Goal: Task Accomplishment & Management: Manage account settings

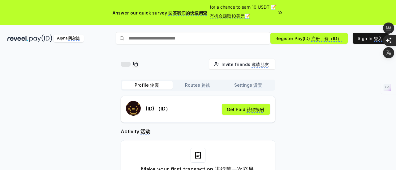
click at [309, 112] on div "Invite friends 邀请朋友 Invite Profile 轮廓 Routes 路线 Settings 设置 (ID) （ID） Get Paid …" at bounding box center [197, 135] width 381 height 153
click at [258, 111] on monica-translate-translate "获得报酬" at bounding box center [255, 110] width 17 height 6
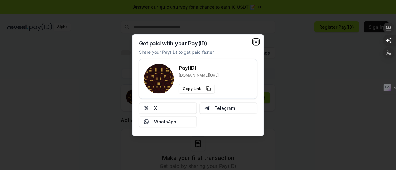
click at [256, 42] on icon "button" at bounding box center [256, 41] width 5 height 5
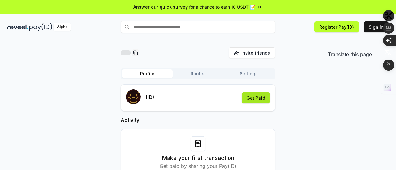
click at [388, 50] on icon "button" at bounding box center [388, 52] width 6 height 5
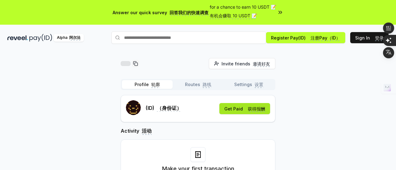
click at [311, 76] on div "Invite friends 邀请好友 Invite Profile 轮廓 Routes 路线 Settings 设置 (ID) （身份证） Get Paid…" at bounding box center [197, 141] width 381 height 167
click at [251, 109] on span "获得报酬" at bounding box center [256, 109] width 17 height 6
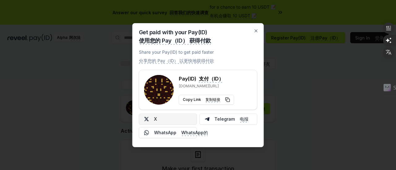
click at [184, 121] on button "X" at bounding box center [168, 119] width 58 height 11
click at [230, 101] on button "Copy Link 复制链接" at bounding box center [206, 100] width 55 height 10
click at [257, 31] on icon "button" at bounding box center [256, 30] width 5 height 5
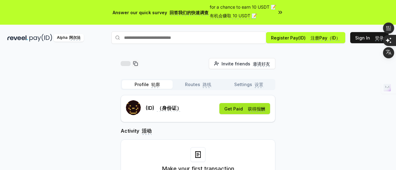
click at [260, 112] on span "获得报酬" at bounding box center [256, 109] width 17 height 6
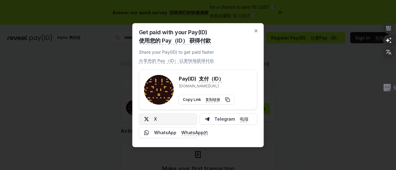
click at [169, 122] on button "X" at bounding box center [168, 119] width 58 height 11
click at [256, 32] on icon "button" at bounding box center [256, 30] width 5 height 5
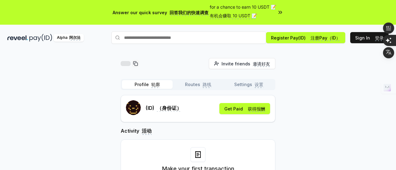
click at [276, 10] on div "for a chance to earn 10 USDT 📝 有机会赚取 10 USDT 📝" at bounding box center [247, 12] width 74 height 17
click at [233, 43] on input "text" at bounding box center [188, 38] width 155 height 12
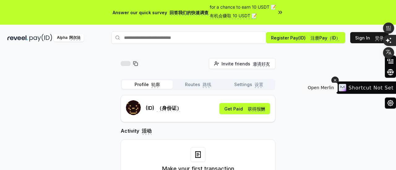
click at [337, 81] on icon at bounding box center [335, 80] width 4 height 7
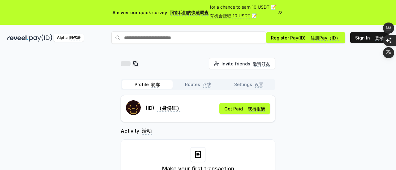
click at [384, 93] on div "Invite friends 邀请好友 Invite Profile 轮廓 Routes 路线 Settings 设置 (ID) （身份证） Get Paid…" at bounding box center [197, 141] width 381 height 167
click at [390, 65] on icon "button" at bounding box center [388, 63] width 6 height 6
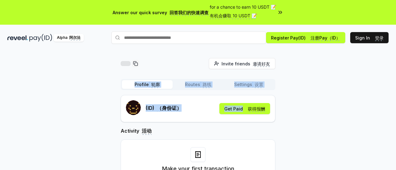
drag, startPoint x: 394, startPoint y: 65, endPoint x: 343, endPoint y: 110, distance: 68.6
click at [343, 110] on div "Invite friends 邀请好友 Invite Profile 轮廓 Routes 路线 Settings 设置 (ID) （身份证） Get Paid…" at bounding box center [198, 122] width 396 height 153
click at [343, 110] on div "Invite friends 邀请好友 Invite Profile 轮廓 Routes 路线 Settings 设置 (ID) （身份证） Get Paid…" at bounding box center [197, 141] width 381 height 167
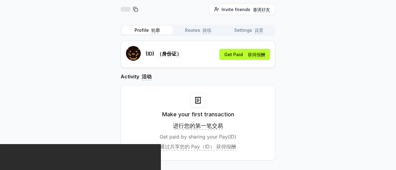
scroll to position [28, 0]
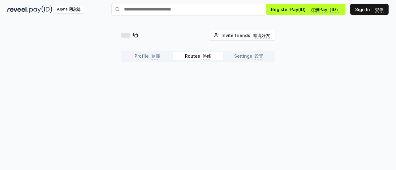
click at [199, 30] on div "Invite friends 邀请好友 Invite Profile 轮廓 Routes 路线 Settings 设置" at bounding box center [198, 48] width 155 height 37
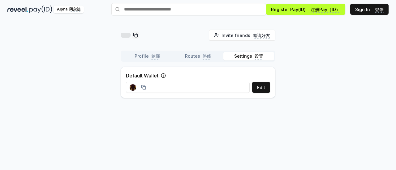
click at [236, 58] on button "Settings 设置" at bounding box center [248, 56] width 51 height 9
click at [143, 87] on icon at bounding box center [143, 87] width 5 height 5
click at [131, 87] on rect at bounding box center [133, 87] width 6 height 6
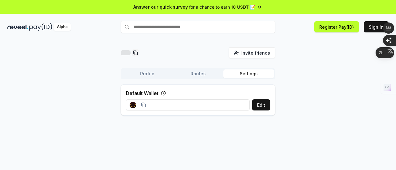
click at [294, 93] on div "Invite friends Invite Profile Routes Settings Default Wallet Edit" at bounding box center [197, 84] width 381 height 74
click at [257, 104] on button "Edit" at bounding box center [261, 105] width 18 height 11
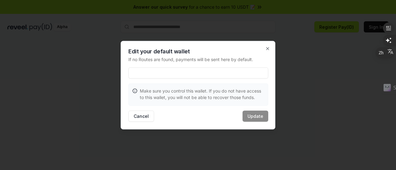
click at [248, 61] on p "If no Routes are found, payments will be sent here by default." at bounding box center [198, 59] width 140 height 6
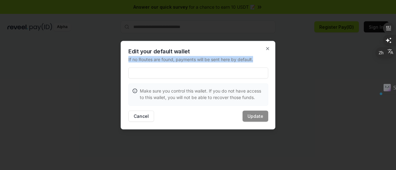
click at [248, 61] on p "If no Routes are found, payments will be sent here by default." at bounding box center [198, 59] width 140 height 6
copy p "If no Routes are found, payments will be sent here by default."
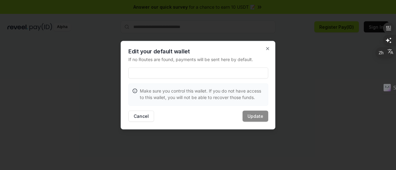
click at [216, 92] on p "Make sure you control this wallet. If you do not have access to this wallet, yo…" at bounding box center [202, 94] width 124 height 13
copy p "you"
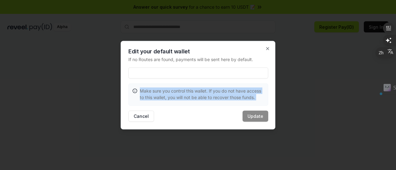
click at [216, 92] on p "Make sure you control this wallet. If you do not have access to this wallet, yo…" at bounding box center [202, 94] width 124 height 13
copy p "Make sure you control this wallet. If you do not have access to this wallet, yo…"
click at [266, 48] on icon "button" at bounding box center [267, 48] width 5 height 5
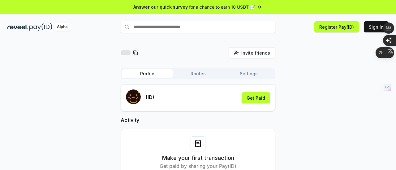
click at [156, 73] on button "Profile" at bounding box center [147, 74] width 51 height 9
click at [135, 102] on rect "submit" at bounding box center [133, 97] width 15 height 15
click at [256, 97] on button "Get Paid" at bounding box center [256, 97] width 28 height 11
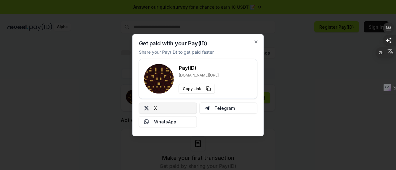
click at [168, 113] on button "X" at bounding box center [168, 108] width 58 height 11
click at [198, 76] on p "reveel.id/pay/" at bounding box center [199, 75] width 40 height 5
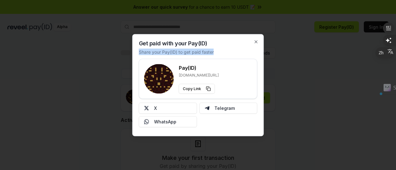
drag, startPoint x: 213, startPoint y: 52, endPoint x: 135, endPoint y: 53, distance: 77.7
click at [135, 53] on div "Get paid with your Pay(ID) Share your Pay(ID) to get paid faster Pay(ID) reveel…" at bounding box center [197, 85] width 131 height 102
copy p "Share your Pay(ID) to get paid faster"
click at [236, 76] on div "Pay(ID) reveel.id/pay/ Copy Link" at bounding box center [198, 79] width 108 height 30
click at [207, 89] on button "Copy Link" at bounding box center [197, 89] width 36 height 10
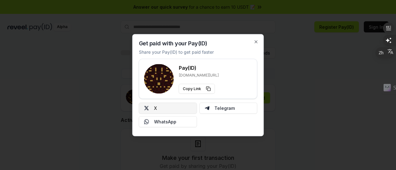
click at [170, 110] on button "X" at bounding box center [168, 108] width 58 height 11
click at [256, 40] on icon "button" at bounding box center [256, 41] width 5 height 5
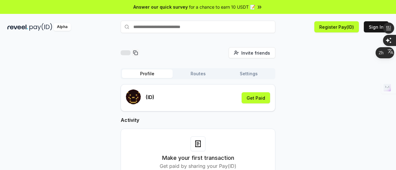
click at [209, 99] on div "(ID) Get Paid" at bounding box center [198, 98] width 144 height 17
click at [228, 121] on h2 "Activity" at bounding box center [198, 120] width 155 height 7
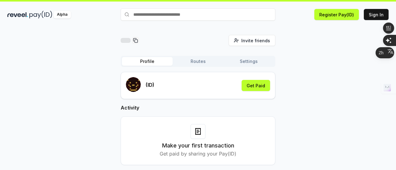
scroll to position [18, 0]
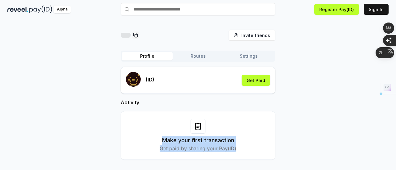
drag, startPoint x: 161, startPoint y: 138, endPoint x: 237, endPoint y: 154, distance: 77.2
click at [237, 154] on div "Make your first transaction Get paid by sharing your Pay(ID)" at bounding box center [198, 135] width 155 height 49
copy div "Make your first transaction Get paid by sharing your Pay(ID)"
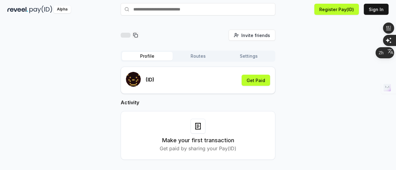
click at [307, 102] on div "Invite friends Invite Profile Routes Settings (ID) Get Paid Activity Make your …" at bounding box center [197, 100] width 381 height 140
click at [199, 57] on button "Routes" at bounding box center [198, 56] width 51 height 9
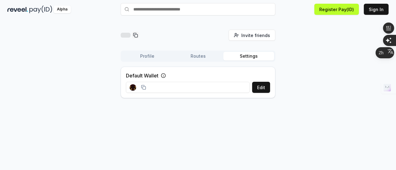
click at [247, 55] on button "Settings" at bounding box center [248, 56] width 51 height 9
click at [256, 86] on button "Edit" at bounding box center [261, 87] width 18 height 11
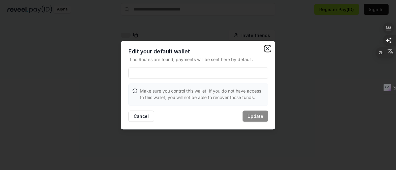
click at [266, 47] on icon "button" at bounding box center [267, 48] width 5 height 5
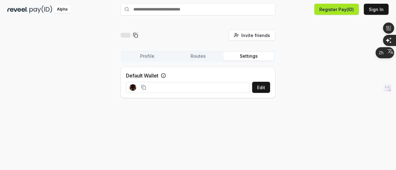
click at [324, 13] on button "Register Pay(ID)" at bounding box center [336, 9] width 45 height 11
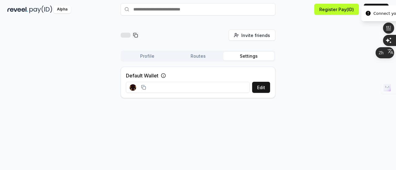
click at [371, 10] on icon "Notifications alt+T" at bounding box center [368, 13] width 6 height 6
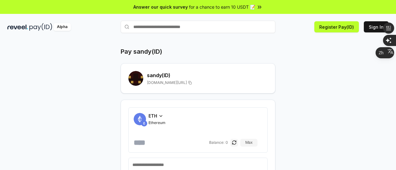
click at [264, 53] on div "Pay sandy(ID)" at bounding box center [198, 51] width 155 height 9
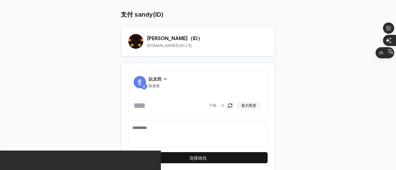
scroll to position [42, 0]
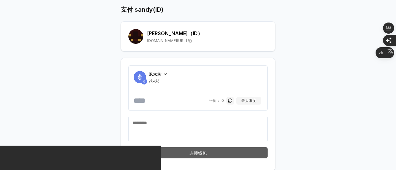
click at [190, 151] on font "连接钱包" at bounding box center [197, 153] width 17 height 5
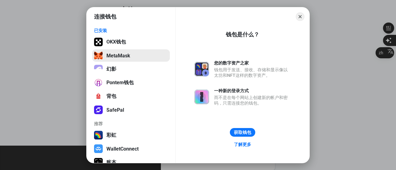
click at [137, 54] on button "MetaMask" at bounding box center [131, 55] width 78 height 12
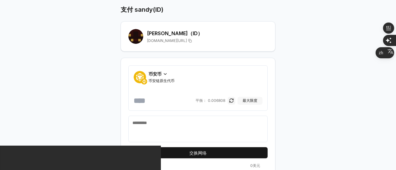
click at [252, 101] on font "最大限度" at bounding box center [250, 100] width 15 height 5
type input "**********"
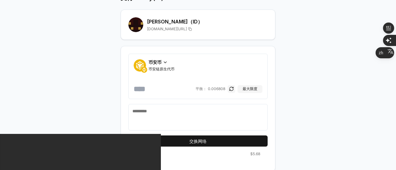
scroll to position [54, 0]
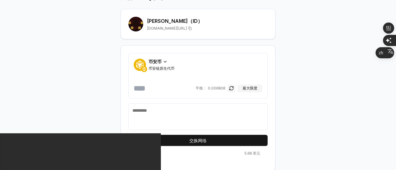
click at [201, 117] on textarea at bounding box center [197, 117] width 131 height 19
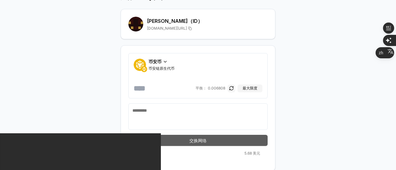
click at [192, 139] on font "交换网络" at bounding box center [197, 140] width 17 height 5
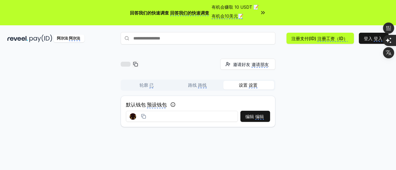
click at [75, 39] on font "阿尔法" at bounding box center [74, 38] width 11 height 5
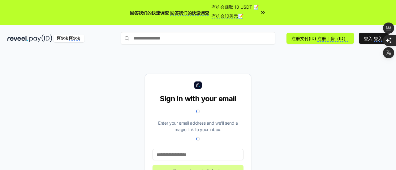
click at [271, 115] on div "Sign in with your email Enter your email address and we’ll send a magic link to…" at bounding box center [197, 129] width 381 height 141
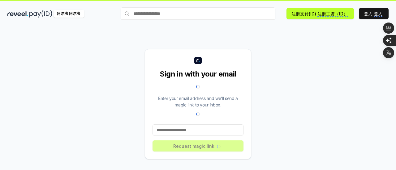
scroll to position [29, 0]
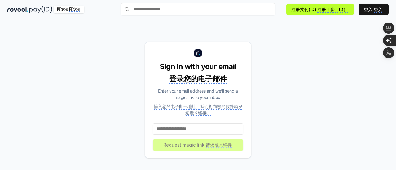
click at [216, 133] on input at bounding box center [198, 129] width 91 height 11
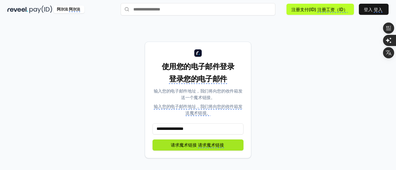
type input "**********"
click at [212, 145] on font "请求魔术链接" at bounding box center [211, 145] width 26 height 5
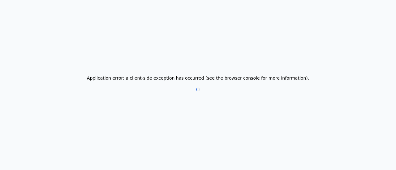
scroll to position [0, 0]
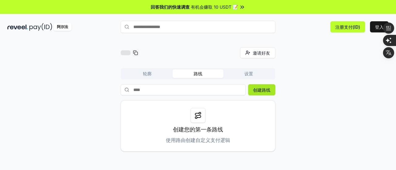
click at [269, 91] on font "创建路线" at bounding box center [261, 90] width 17 height 5
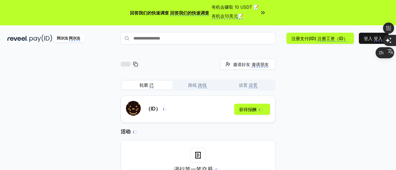
click at [304, 70] on div "邀请好友 邀请朋友 邀请 轮廓 已 路线 路线 设置 设置 （ID） 获得报酬 活动 进行第一笔交易 分享您的 Pay(ID) 即可获得付款" at bounding box center [197, 135] width 381 height 153
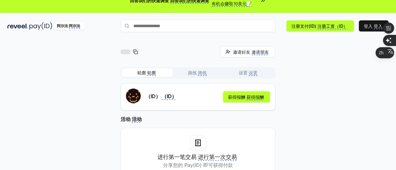
scroll to position [25, 0]
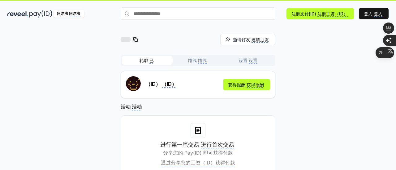
click at [201, 58] on font "路线" at bounding box center [202, 60] width 9 height 5
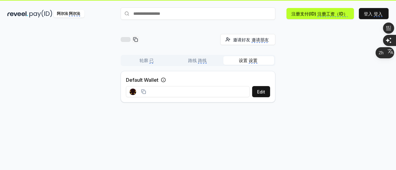
click at [253, 60] on font "设置" at bounding box center [253, 60] width 9 height 5
click at [257, 94] on font "编辑" at bounding box center [259, 91] width 9 height 5
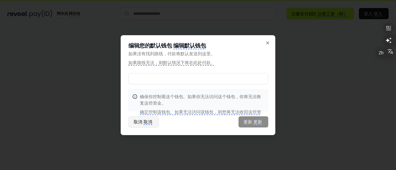
click at [149, 122] on font "取消" at bounding box center [148, 121] width 9 height 5
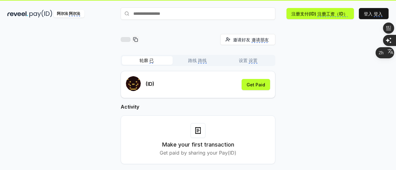
click at [150, 58] on font "已" at bounding box center [151, 60] width 4 height 5
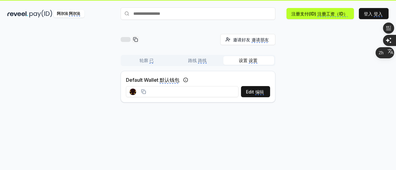
click at [252, 58] on font "设置" at bounding box center [253, 60] width 9 height 5
drag, startPoint x: 210, startPoint y: 94, endPoint x: 251, endPoint y: 92, distance: 40.3
click at [251, 92] on div "编辑 编辑" at bounding box center [198, 91] width 144 height 11
click at [251, 92] on font "编辑" at bounding box center [249, 91] width 9 height 5
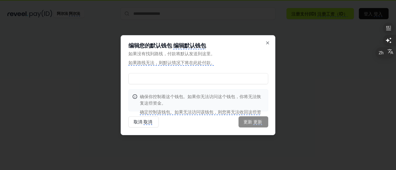
click at [195, 79] on input at bounding box center [198, 78] width 140 height 11
paste input "**********"
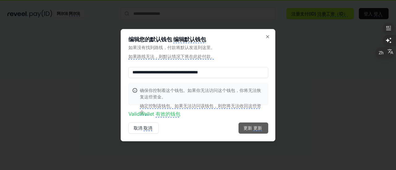
type input "**********"
click at [251, 128] on font "更新" at bounding box center [247, 128] width 9 height 5
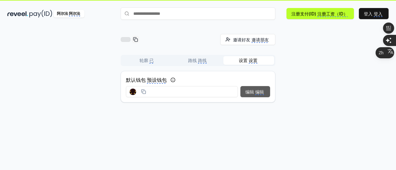
click at [253, 92] on font "编辑" at bounding box center [249, 91] width 9 height 5
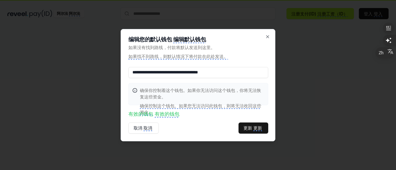
click at [252, 77] on input "**********" at bounding box center [198, 72] width 140 height 11
click at [171, 115] on font "有效的钱包" at bounding box center [167, 114] width 25 height 6
click at [251, 128] on font "更新" at bounding box center [247, 128] width 9 height 5
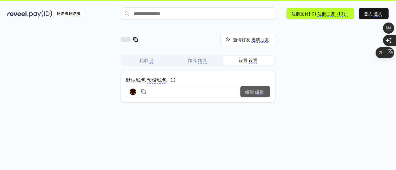
click at [255, 92] on monica-translate-space at bounding box center [254, 91] width 1 height 5
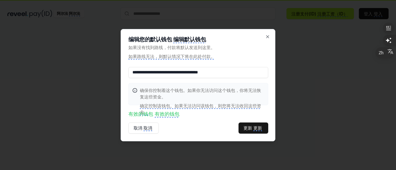
click at [259, 75] on input "**********" at bounding box center [198, 72] width 140 height 11
click at [266, 37] on icon "button" at bounding box center [267, 36] width 5 height 5
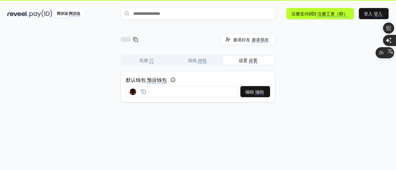
click at [144, 133] on div "邀请好友 邀请朋友 邀请 轮廓 已 路线 路线 设置 设置 默认钱包 预设钱包 编辑 编辑" at bounding box center [198, 98] width 396 height 153
click at [192, 45] on div "邀请好友 邀请朋友 邀请 轮廓 已 路线 路线 设置 设置 默认钱包 预设钱包 编辑 编辑" at bounding box center [198, 71] width 155 height 74
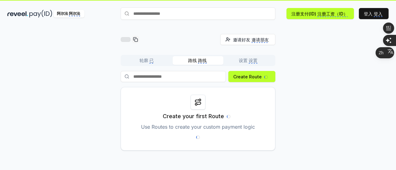
click at [194, 63] on monica-translate-translatable "路线 路线" at bounding box center [198, 61] width 20 height 6
click at [183, 71] on div "轮廓 已 路线 路线 设置 设置 Create Route 创建路线 Create your first Route Use Routes to create…" at bounding box center [198, 103] width 155 height 96
click at [232, 128] on monica-translate-origin-text "Use Routes to create your custom payment logic" at bounding box center [198, 127] width 114 height 6
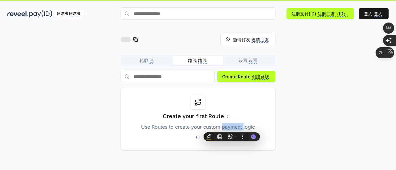
click at [232, 128] on monica-translate-origin-text "Use Routes to create your custom payment logic" at bounding box center [198, 127] width 114 height 6
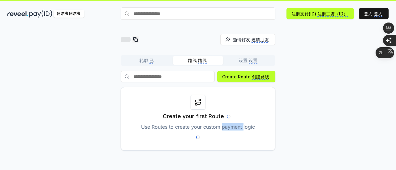
click at [232, 128] on div "Create your first Route Use Routes to create your custom payment logic" at bounding box center [198, 119] width 155 height 64
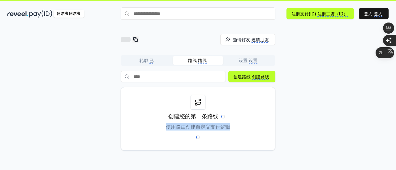
click at [232, 128] on div "创建您的第一条路线 使用路由创建自定义支付逻辑" at bounding box center [198, 119] width 155 height 64
click at [199, 102] on icon at bounding box center [197, 102] width 7 height 7
click at [209, 77] on input at bounding box center [173, 76] width 105 height 11
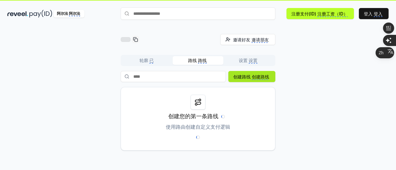
click at [238, 75] on font "创建路线" at bounding box center [241, 76] width 17 height 5
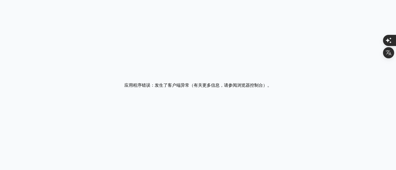
click at [242, 58] on div "应用程序错误：发生了客户端异常（有关更多信息，请参阅浏览器控制台） 。" at bounding box center [198, 85] width 396 height 170
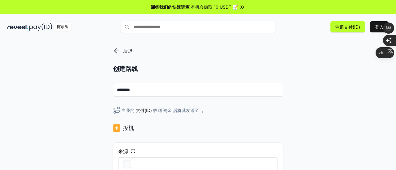
click at [243, 34] on div "阿尔法 注册支付(ID) 登入" at bounding box center [198, 27] width 396 height 16
click at [185, 91] on input "********" at bounding box center [198, 90] width 170 height 14
drag, startPoint x: 148, startPoint y: 91, endPoint x: 116, endPoint y: 91, distance: 31.6
click at [116, 91] on input "********" at bounding box center [198, 90] width 170 height 14
drag, startPoint x: 118, startPoint y: 91, endPoint x: 264, endPoint y: 69, distance: 147.3
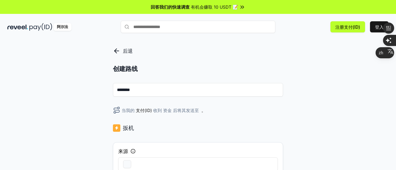
click at [264, 69] on p "创建路线" at bounding box center [198, 69] width 170 height 9
click at [354, 88] on div "后退 创建路线 ******** 当我的 支付(ID) 收到 资金 后将其发送至 。 扳机 来源 资金到账 选择代币 在 选择链条 从 任何钱包 行动 交换至…" at bounding box center [198, 111] width 396 height 153
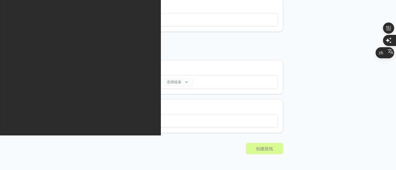
scroll to position [227, 0]
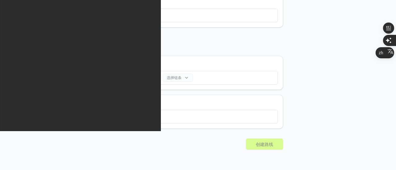
click at [332, 92] on body "回答我们的快速调查 有机会赚取 10 USDT 📝 阿尔法 注册支付(ID) 登入 后退 创建路线 ******** 当我的 支付(ID) 收到 资金 后将其…" at bounding box center [198, 85] width 396 height 170
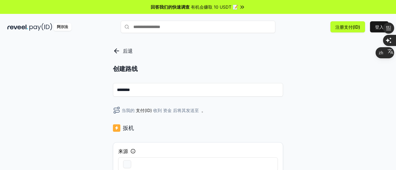
scroll to position [0, 0]
drag, startPoint x: 166, startPoint y: 95, endPoint x: 117, endPoint y: 87, distance: 49.8
click at [117, 87] on input "********" at bounding box center [198, 90] width 170 height 14
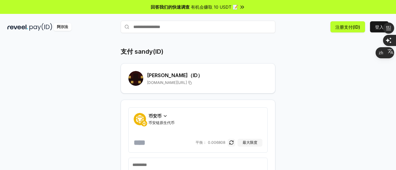
click at [291, 110] on div "支付 sandy(ID) [PERSON_NAME] （ID） [DOMAIN_NAME][URL] 币安币 币安链原生代币 [PERSON_NAME]： 0…" at bounding box center [197, 136] width 371 height 178
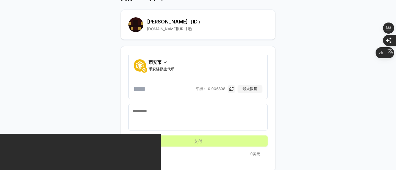
scroll to position [54, 0]
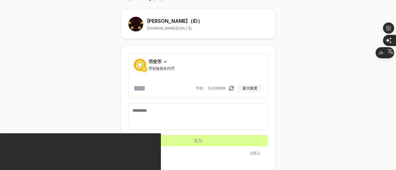
click at [134, 25] on rect at bounding box center [134, 25] width 2 height 2
click at [165, 62] on icon at bounding box center [165, 61] width 2 height 1
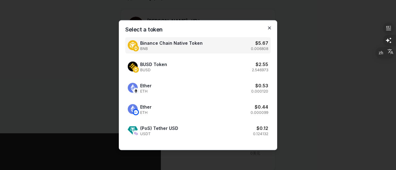
click at [269, 29] on icon "button" at bounding box center [269, 27] width 5 height 5
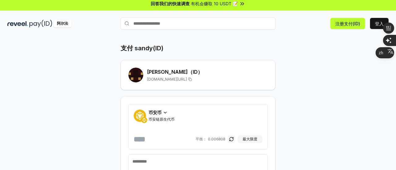
scroll to position [0, 0]
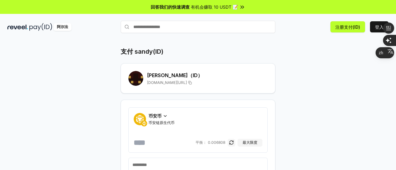
click at [62, 26] on font "阿尔法" at bounding box center [62, 26] width 11 height 5
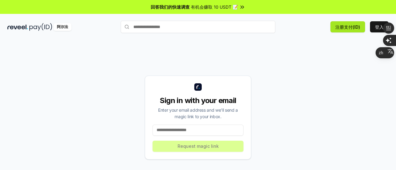
click at [343, 27] on font "注册支付(ID)" at bounding box center [347, 26] width 25 height 5
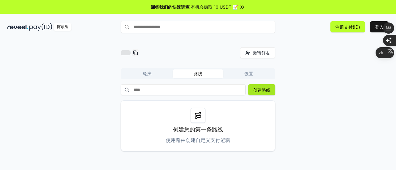
click at [260, 91] on font "创建路线" at bounding box center [261, 90] width 17 height 5
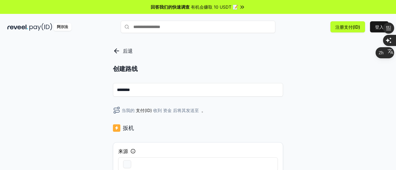
click at [209, 68] on p "创建路线" at bounding box center [198, 69] width 170 height 9
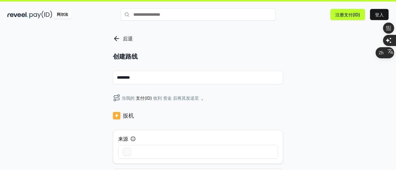
scroll to position [25, 0]
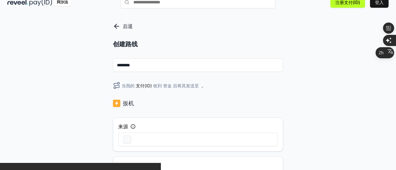
click at [197, 61] on input "********" at bounding box center [198, 65] width 170 height 14
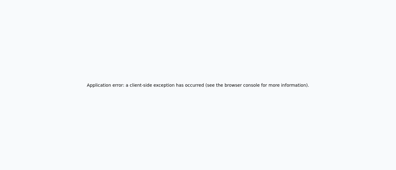
scroll to position [0, 0]
click at [251, 107] on div "应用程序错误：发生了客户端异常（有关更多信息，请参阅浏览器控制台） 。" at bounding box center [198, 85] width 396 height 170
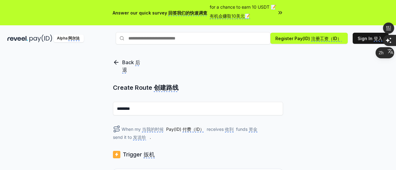
click at [232, 114] on input "********" at bounding box center [198, 109] width 170 height 14
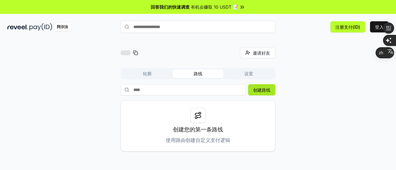
click at [259, 91] on font "创建路线" at bounding box center [261, 90] width 17 height 5
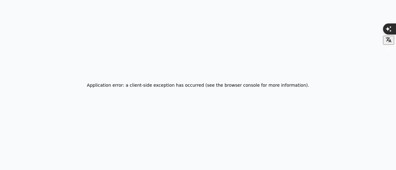
click at [170, 90] on div "Application error: a client-side exception has occurred (see the browser consol…" at bounding box center [198, 85] width 222 height 15
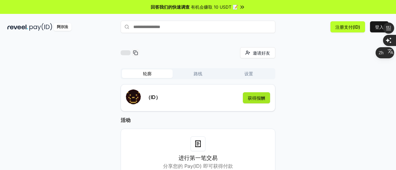
click at [261, 98] on font "获得报酬" at bounding box center [256, 98] width 17 height 5
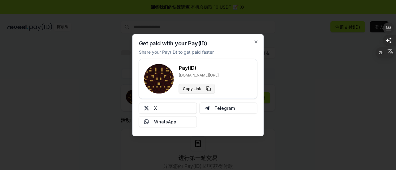
click at [206, 87] on button "Copy Link" at bounding box center [197, 89] width 36 height 10
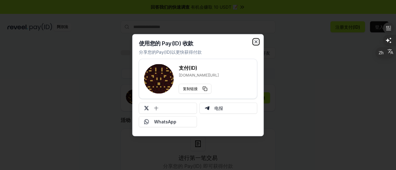
click at [254, 44] on icon "button" at bounding box center [256, 41] width 5 height 5
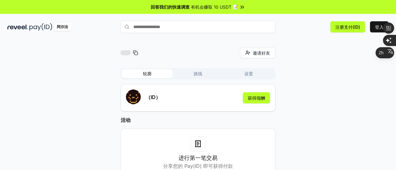
click at [316, 39] on div "邀请好友 邀请 轮廓 路线 设置 （ID） 获得报酬 活动 进行第一笔交易 分享您的 Pay(ID) 即可获得付款" at bounding box center [198, 111] width 396 height 153
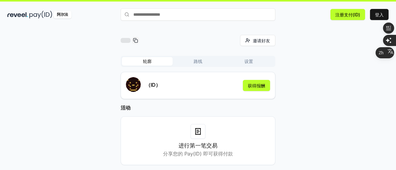
scroll to position [18, 0]
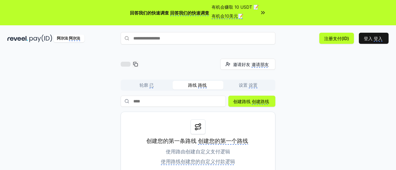
click at [290, 64] on div "邀请好友 邀请朋友 邀请 轮廓 已 路线 路线 设置 设置 创建路线 创建路线 创建您的第一条路线 创建您的第一个路线 使用路由创建自定义支付逻辑 使用路线创…" at bounding box center [197, 117] width 381 height 117
click at [205, 102] on input at bounding box center [173, 101] width 105 height 11
click at [250, 105] on button "创建路线 创建路线" at bounding box center [251, 101] width 47 height 11
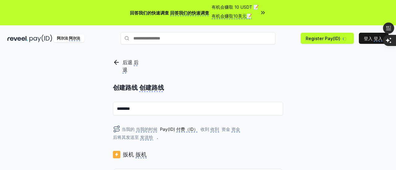
click at [234, 108] on input "********" at bounding box center [198, 109] width 170 height 14
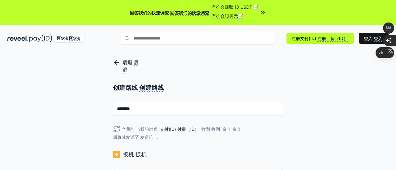
click at [234, 108] on input "********" at bounding box center [198, 109] width 170 height 14
click at [388, 55] on icon "button" at bounding box center [387, 52] width 6 height 6
click at [315, 75] on div "后退 后退 创建路线 创建路线 ******** 当我的 当我的时候 支付(ID) 付费（ID） 收到 收到 资金 资金 后将其发送至 发送给 。 扳机 扳机…" at bounding box center [198, 122] width 396 height 153
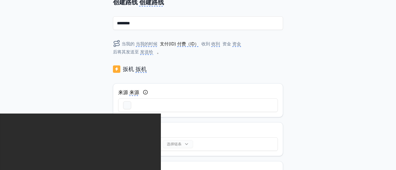
scroll to position [87, 0]
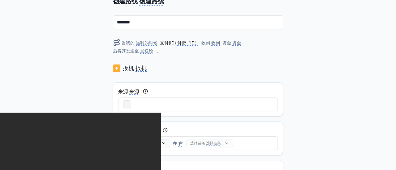
click at [127, 105] on button "button" at bounding box center [127, 105] width 8 height 8
click at [124, 103] on button "button" at bounding box center [127, 105] width 8 height 8
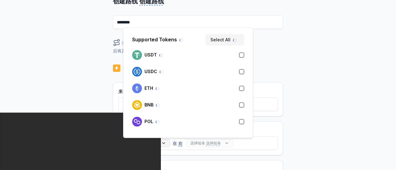
click at [163, 142] on button "选择代币 选择代币" at bounding box center [146, 144] width 47 height 8
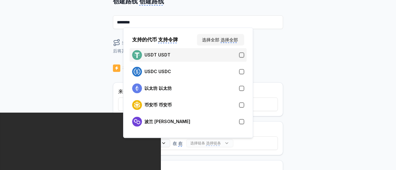
click at [239, 57] on div "USDT USDT" at bounding box center [188, 55] width 112 height 10
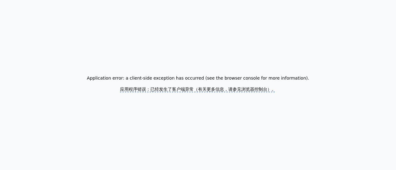
scroll to position [0, 0]
